Goal: Information Seeking & Learning: Learn about a topic

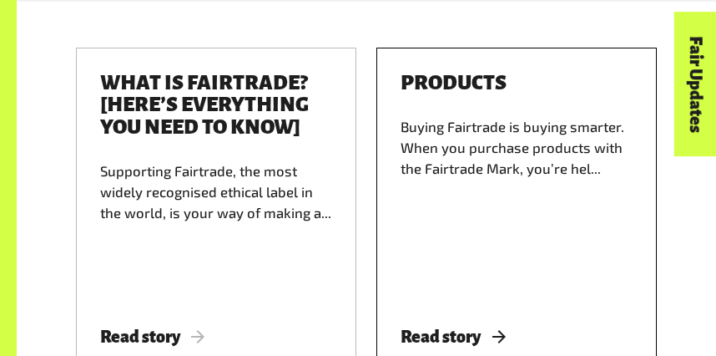
scroll to position [2308, 0]
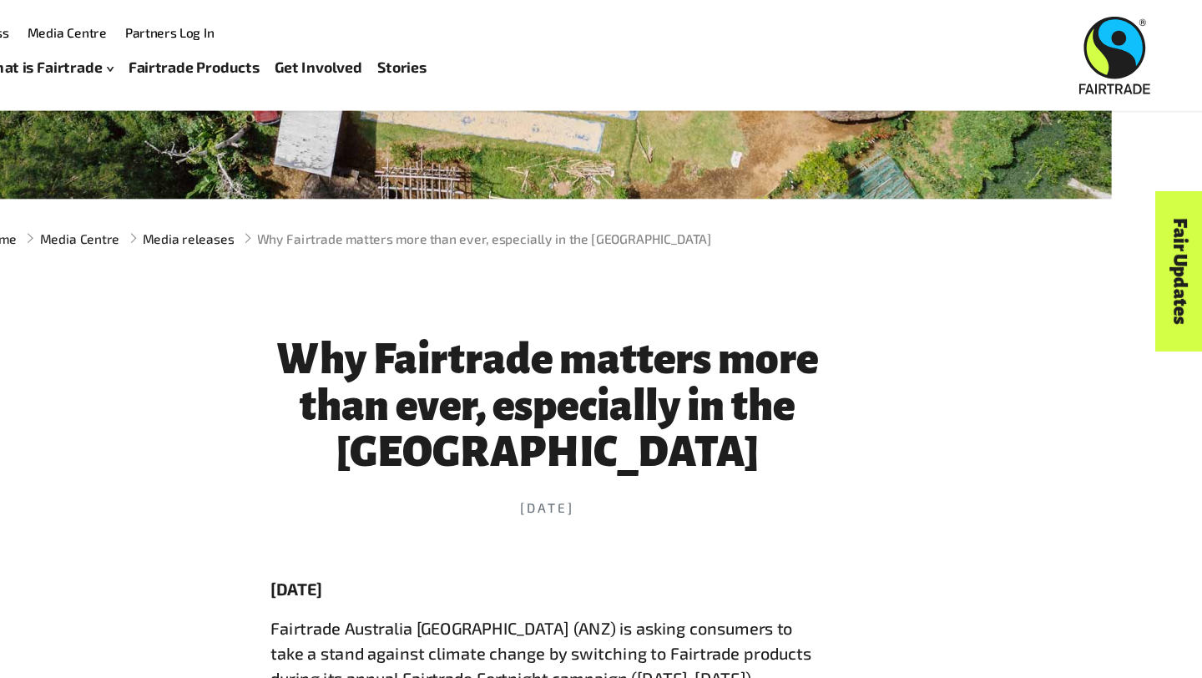
scroll to position [357, 0]
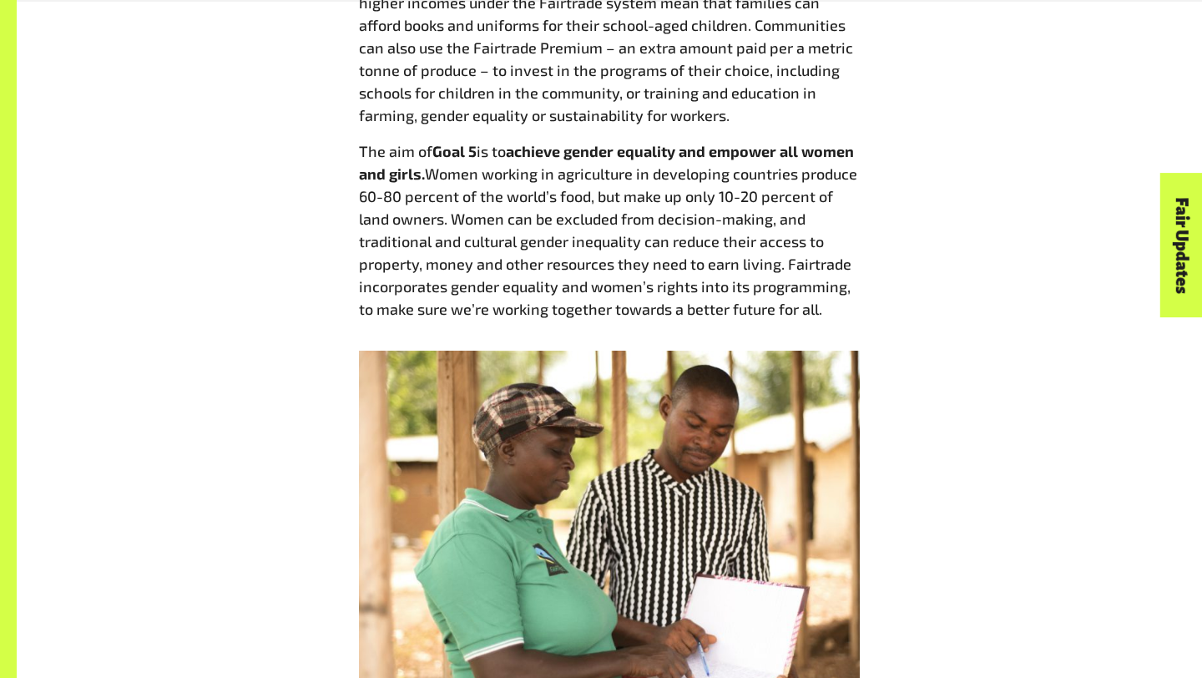
scroll to position [7520, 0]
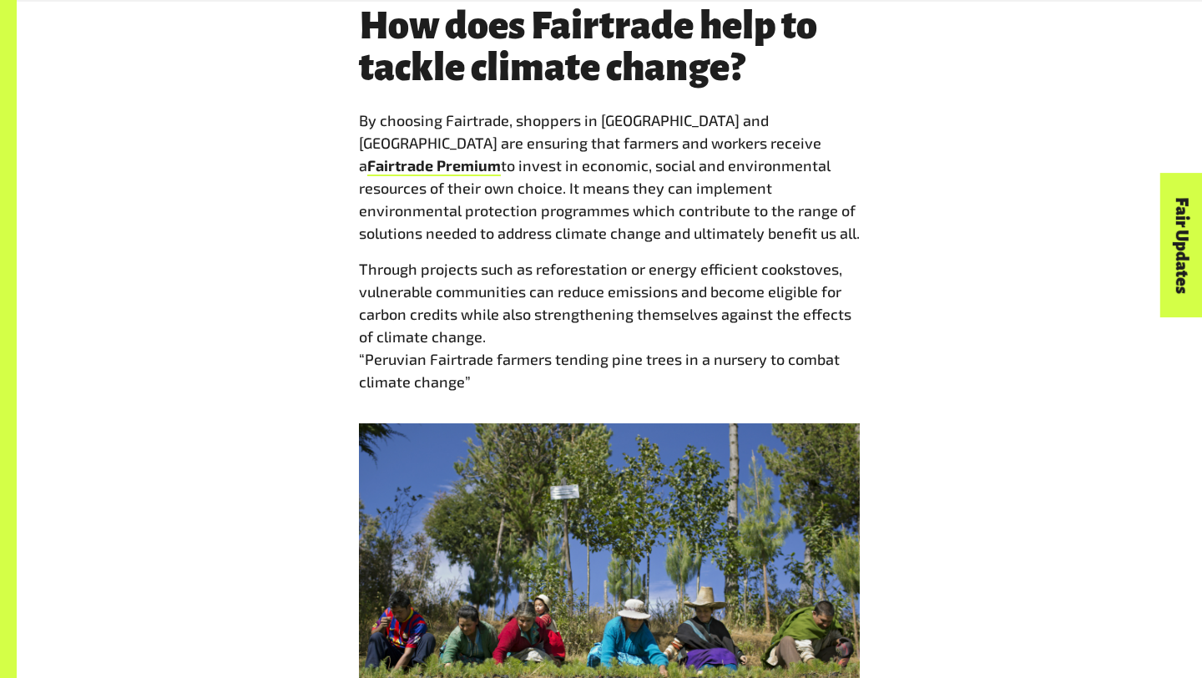
scroll to position [2018, 0]
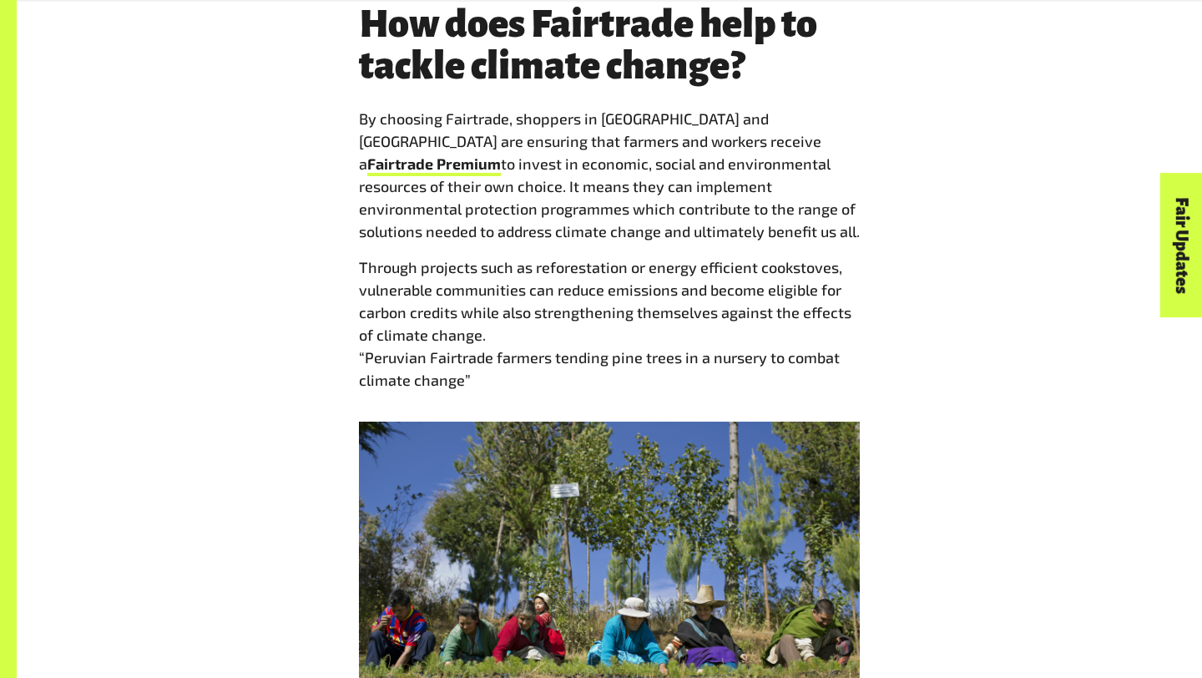
click at [501, 154] on link "Fairtrade Premium" at bounding box center [434, 165] width 134 height 22
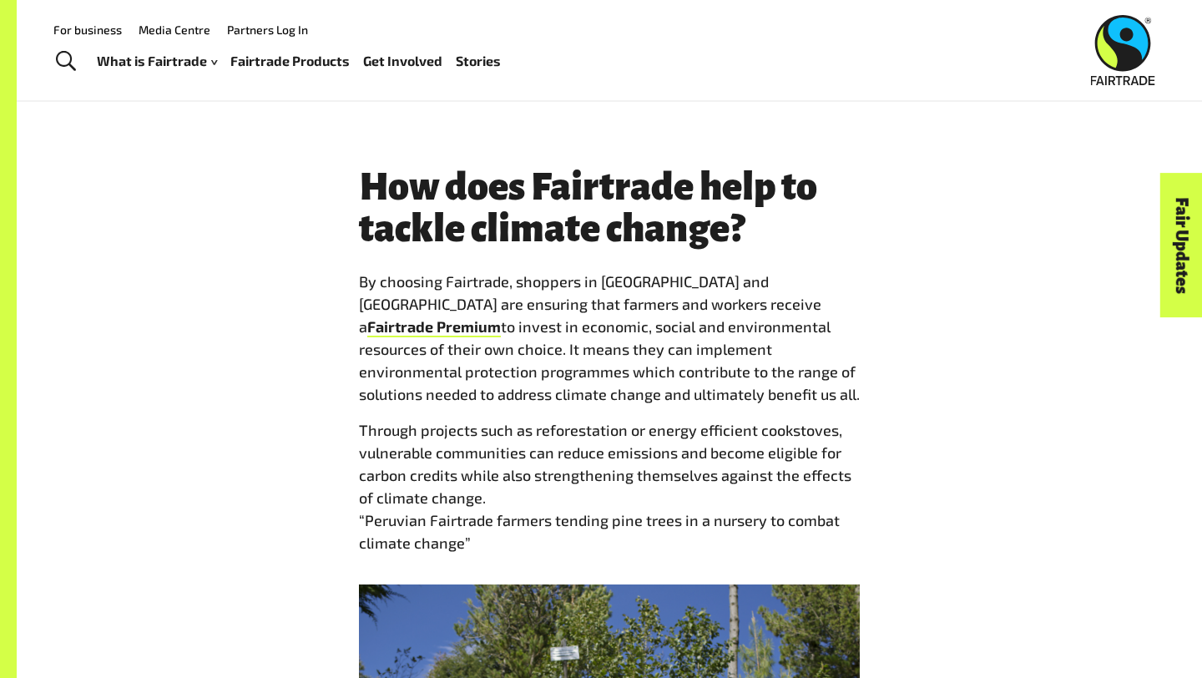
scroll to position [1833, 0]
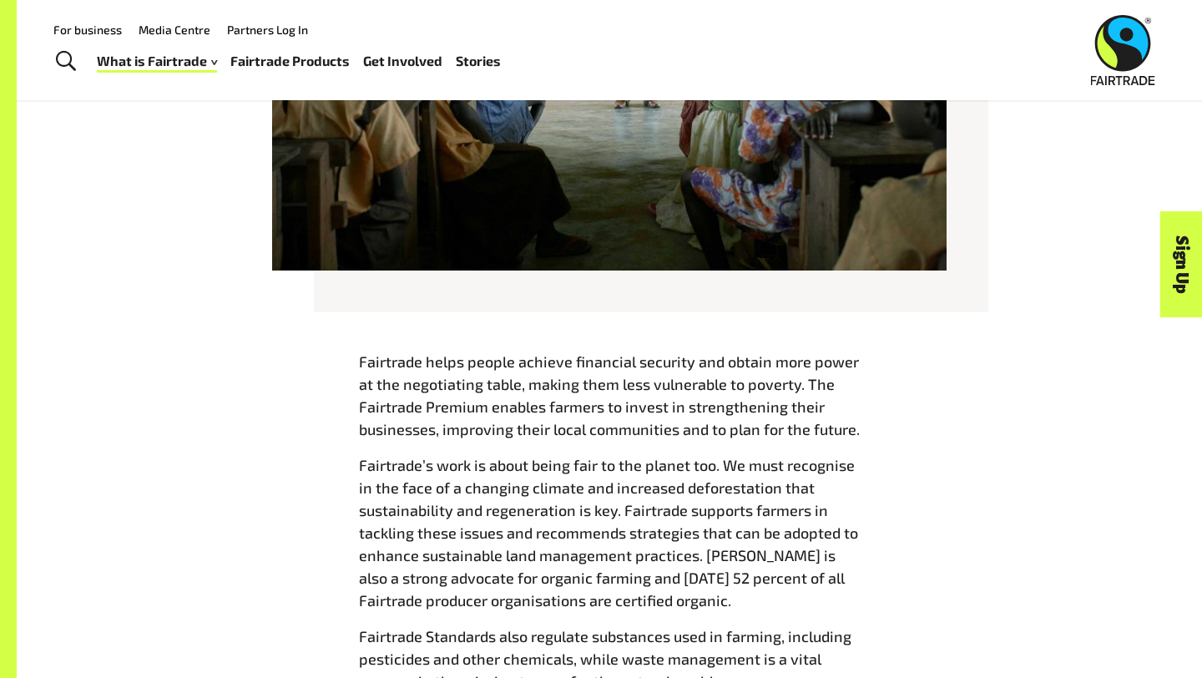
scroll to position [1637, 0]
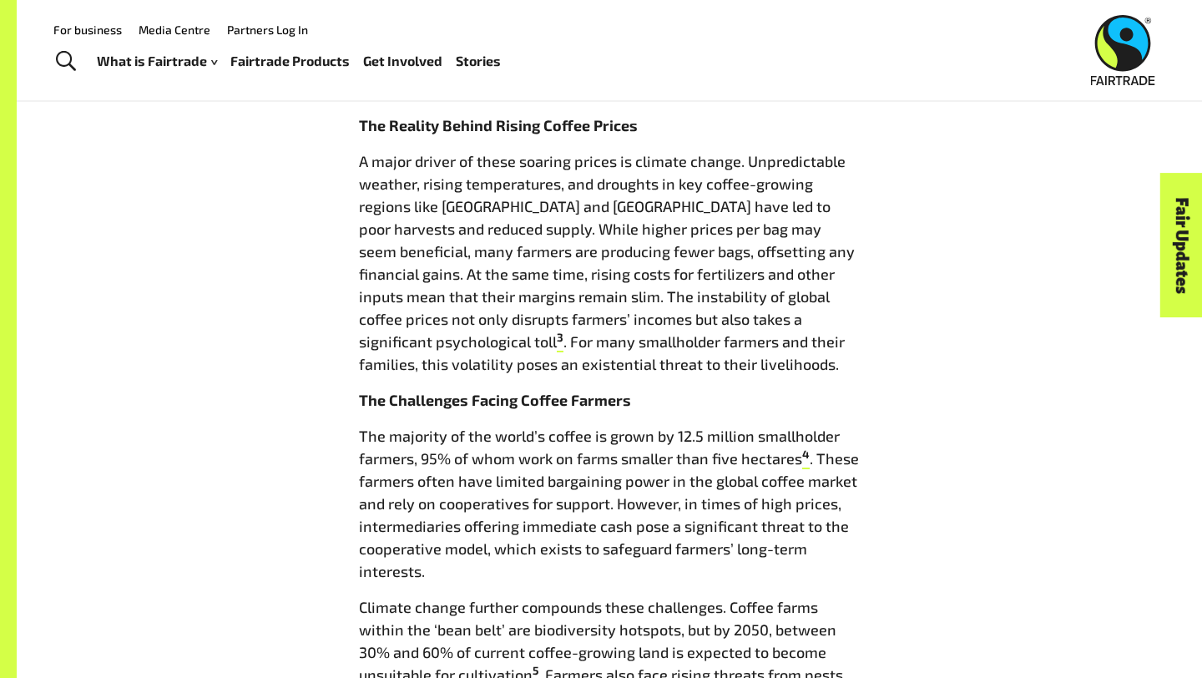
scroll to position [879, 0]
